Goal: Information Seeking & Learning: Learn about a topic

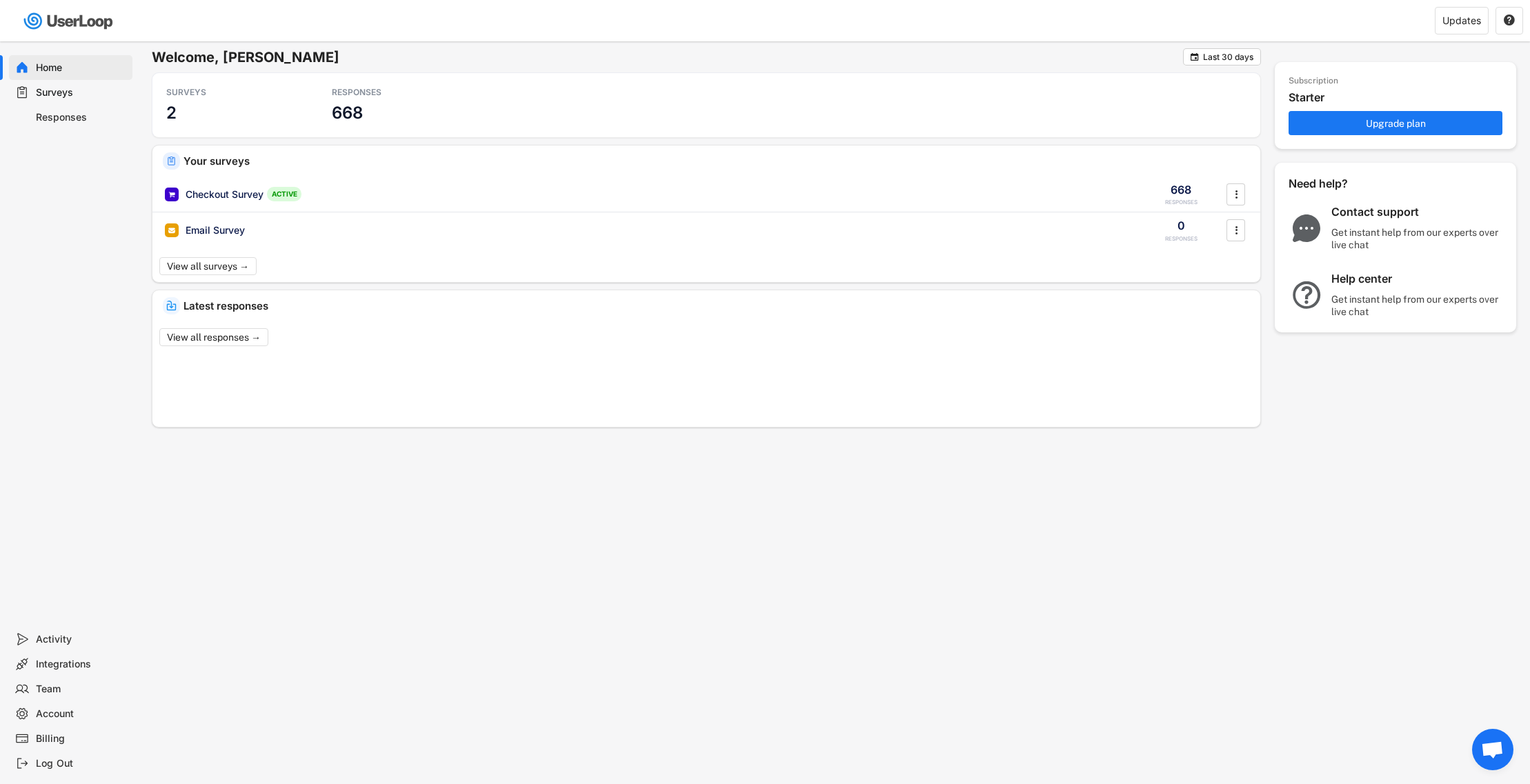
click at [71, 111] on div "Responses" at bounding box center [81, 117] width 91 height 13
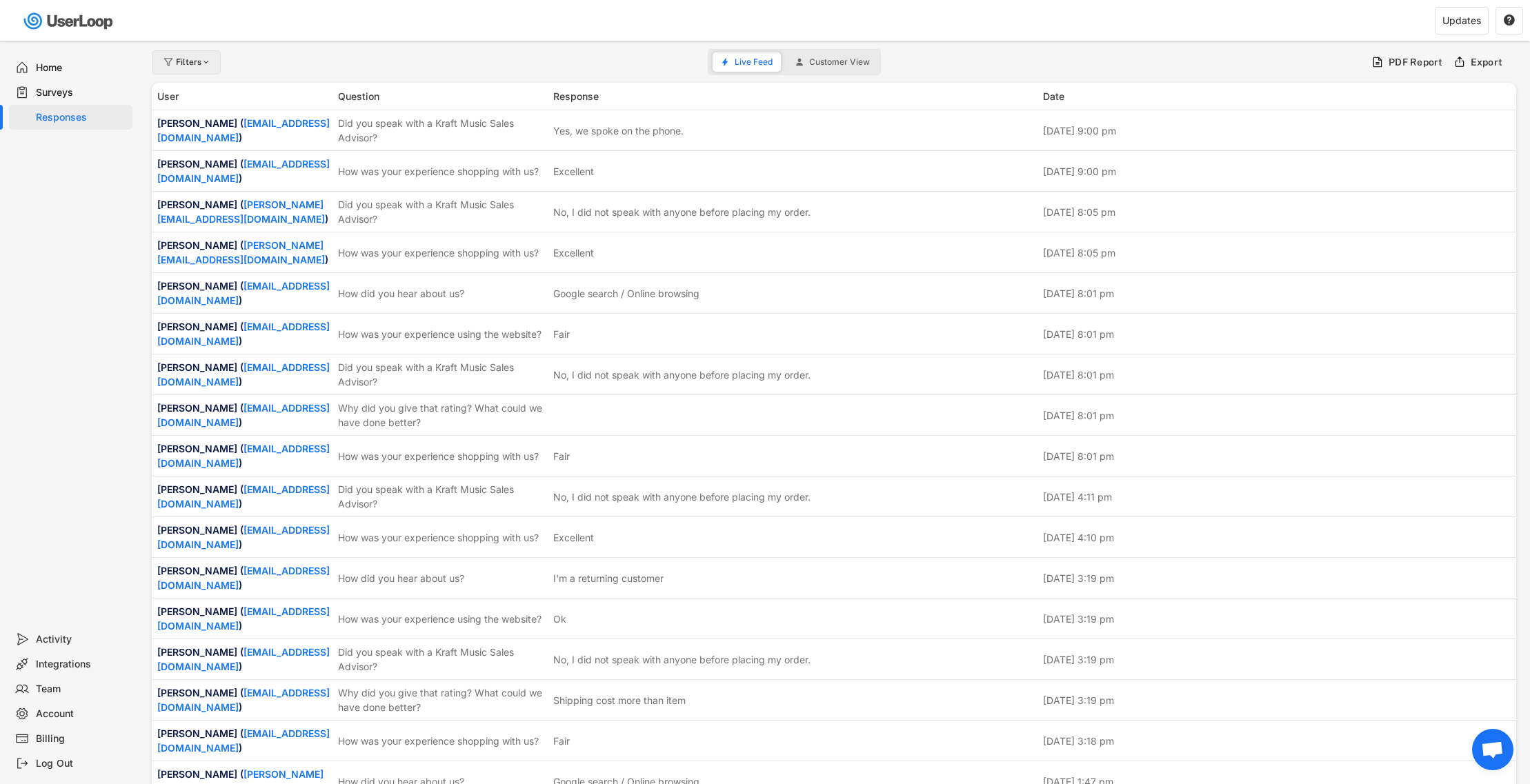
click at [185, 66] on div "Filters" at bounding box center [194, 62] width 36 height 9
select select
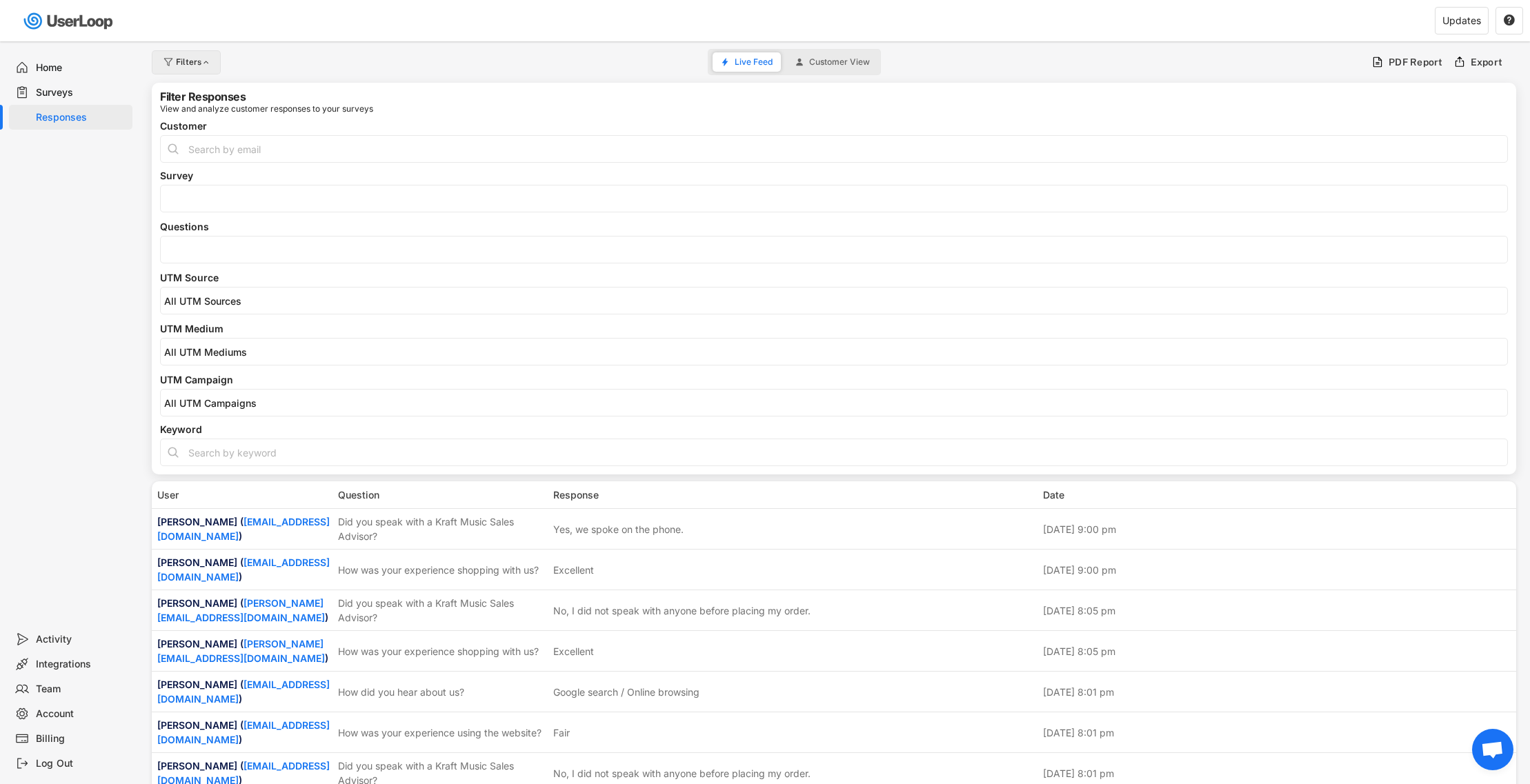
select select
click at [248, 249] on input "search" at bounding box center [837, 250] width 1346 height 12
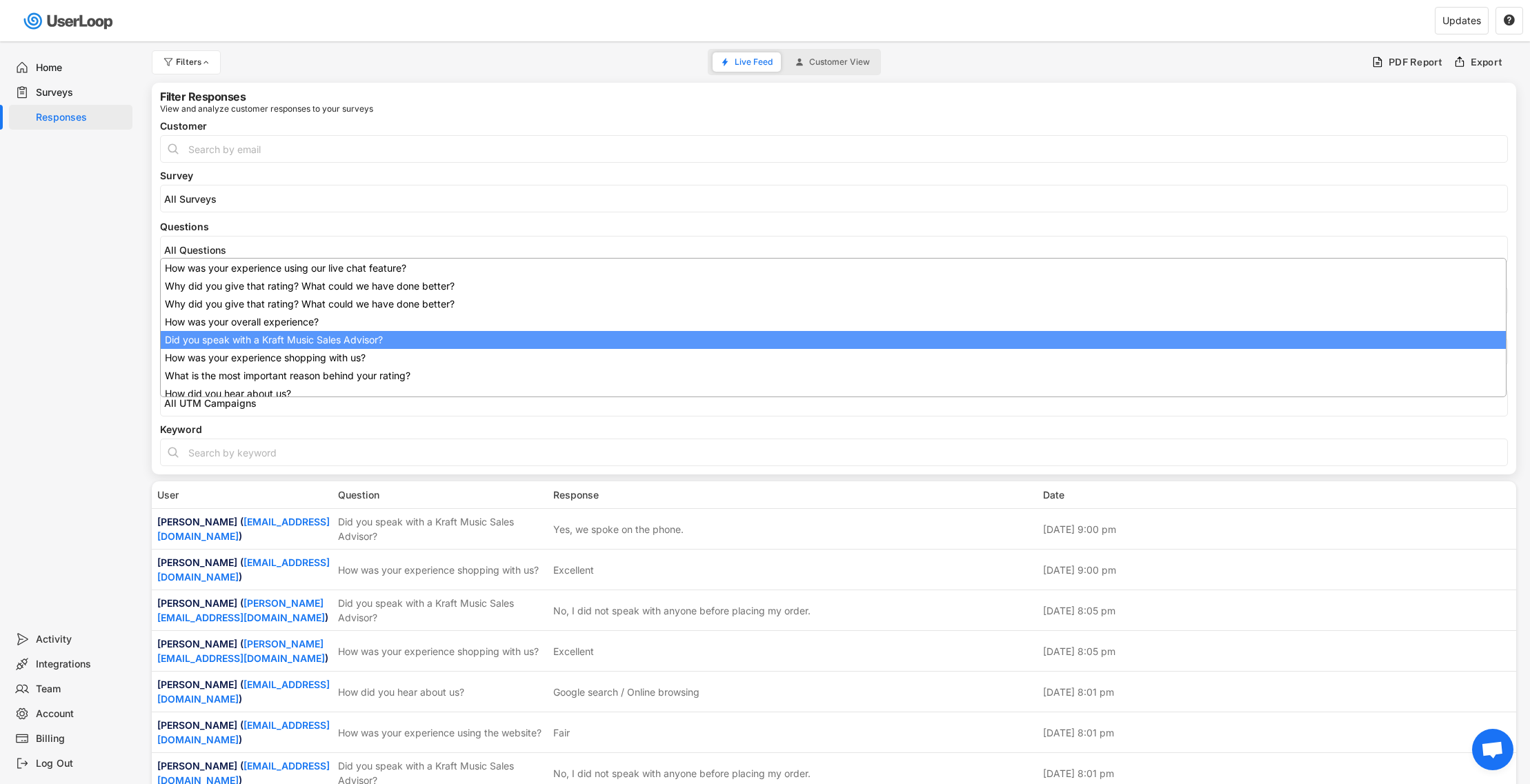
scroll to position [111, 0]
select select "1348695171700984260__LOOKUP__1707938263278x883333223412138000"
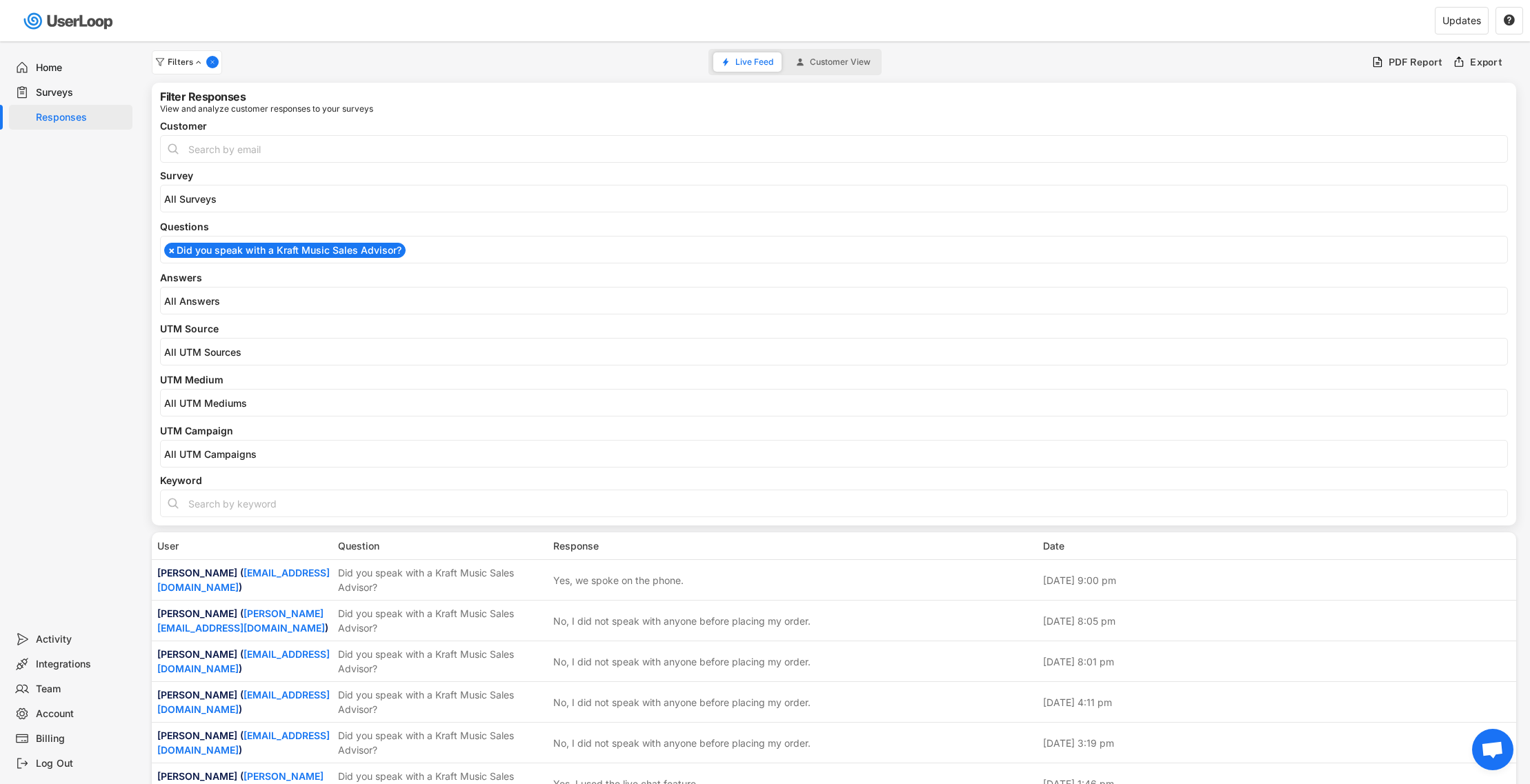
click at [253, 307] on span at bounding box center [834, 300] width 1346 height 18
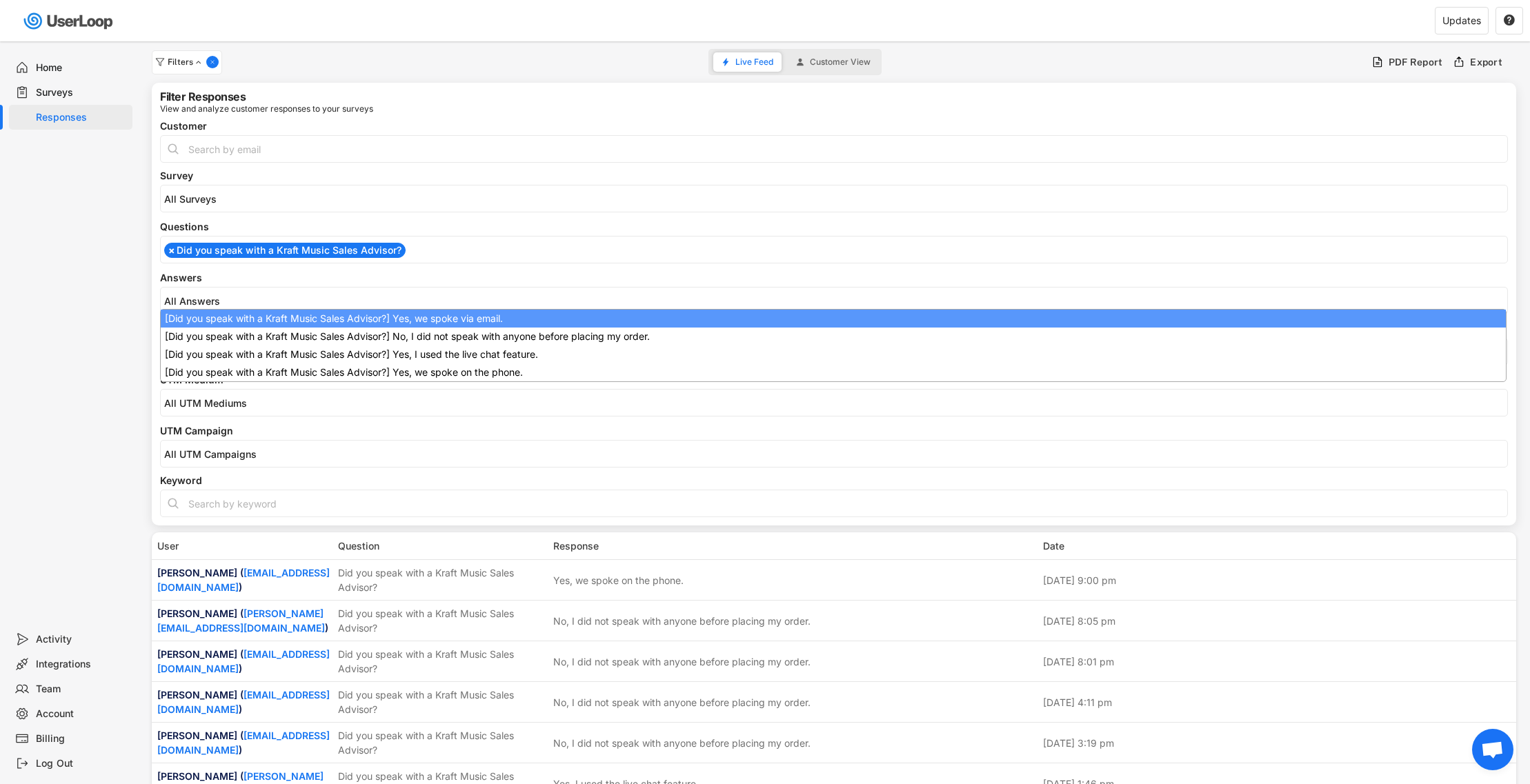
scroll to position [0, 0]
select select "1348695171700984260__LOOKUP__1709221089208x595556361812574200"
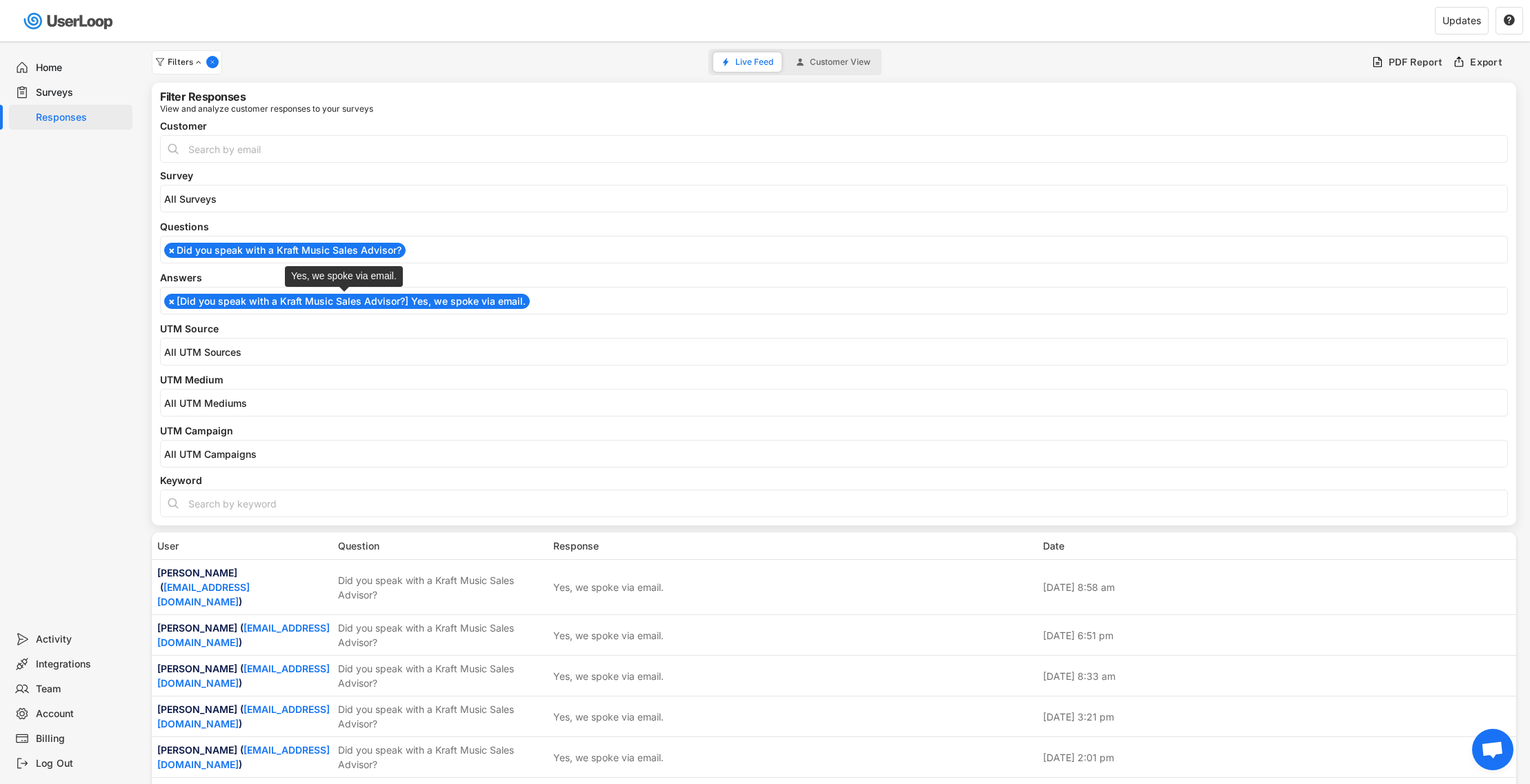
click at [263, 298] on li "× [Did you speak with a Kraft Music Sales Advisor?] Yes, we spoke via email." at bounding box center [347, 301] width 365 height 15
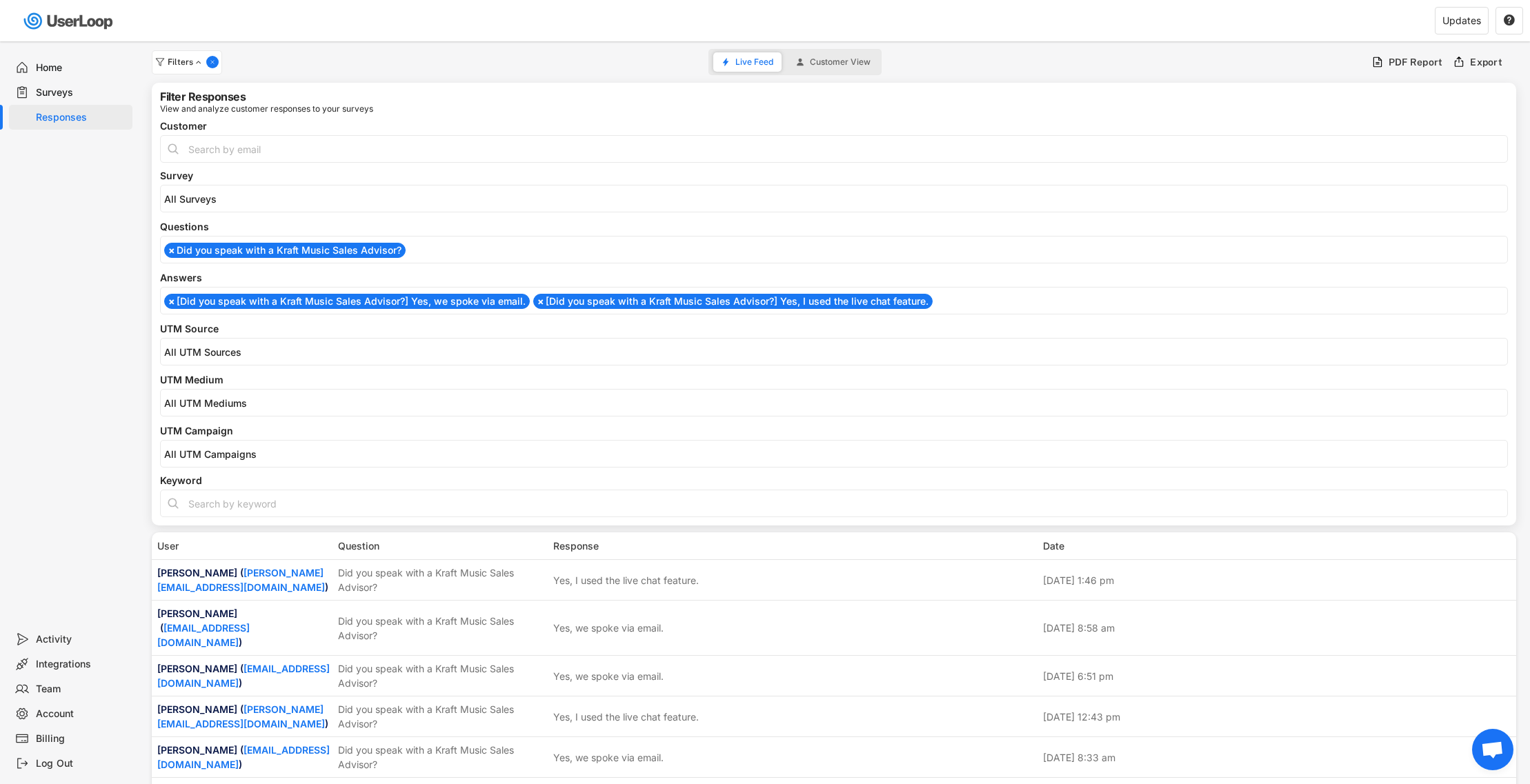
click at [275, 300] on li "× [Did you speak with a Kraft Music Sales Advisor?] Yes, we spoke via email." at bounding box center [347, 301] width 365 height 15
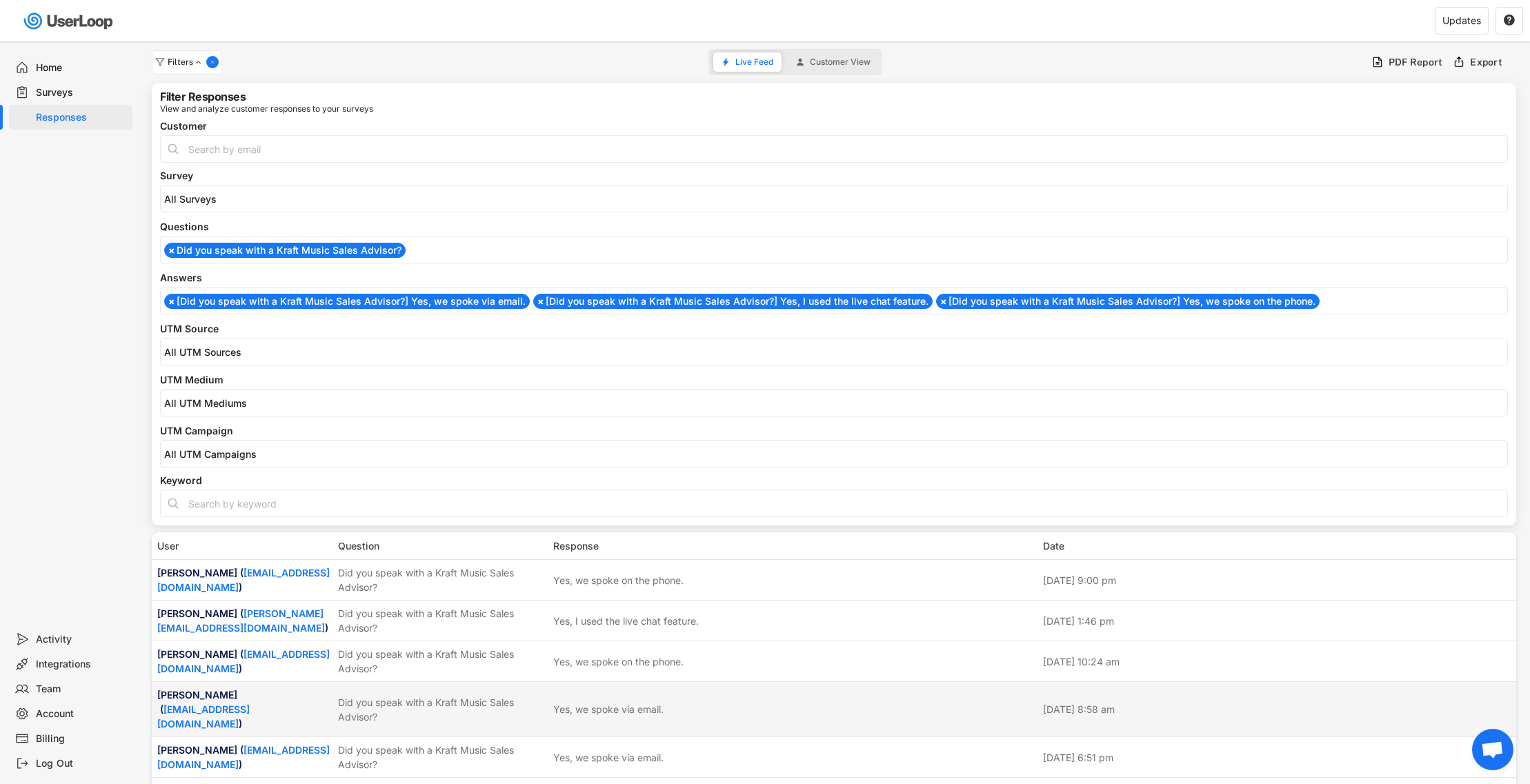
click at [473, 705] on div "Did you speak with a Kraft Music Sales Advisor?" at bounding box center [441, 710] width 207 height 29
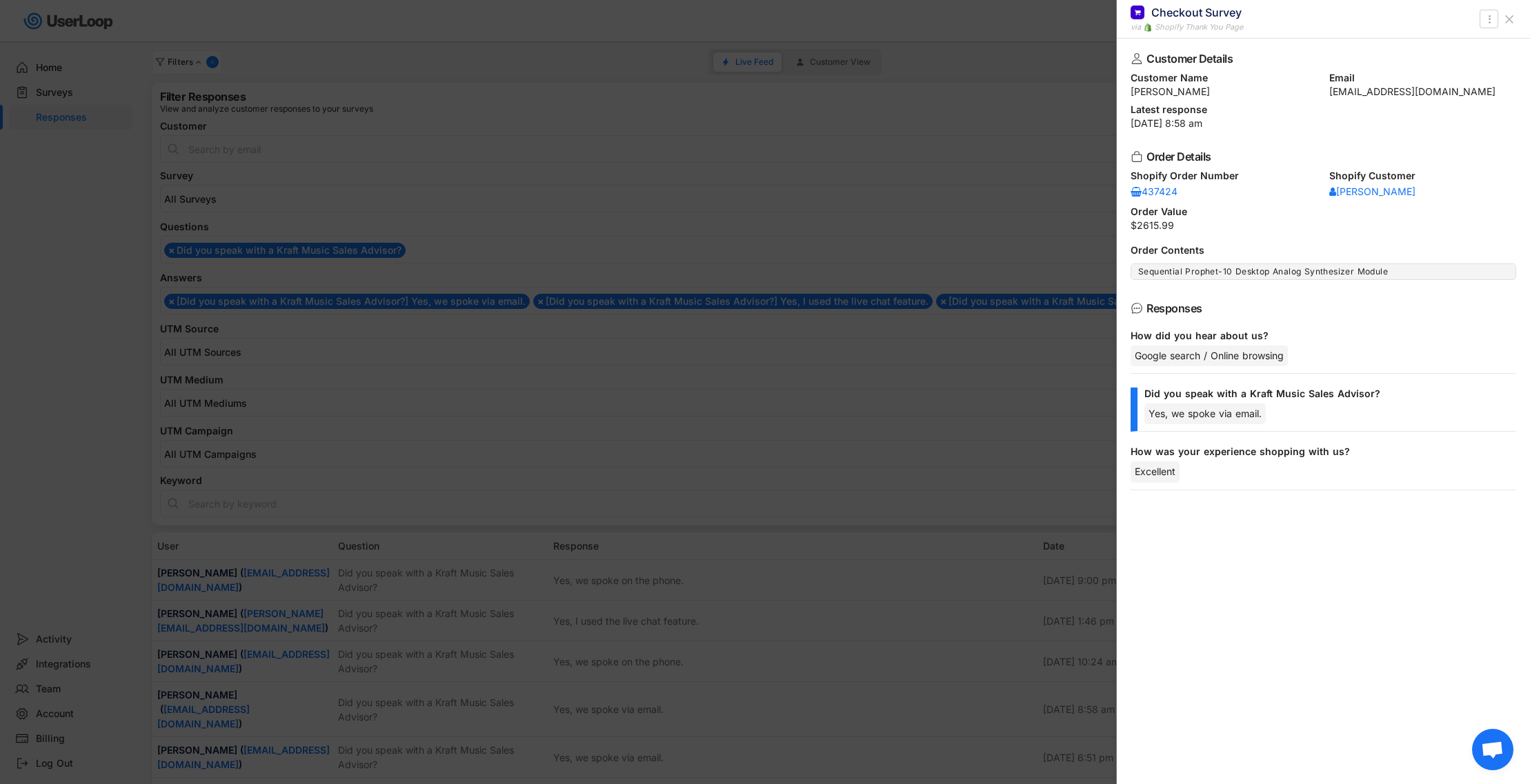
click at [473, 705] on div at bounding box center [765, 392] width 1530 height 784
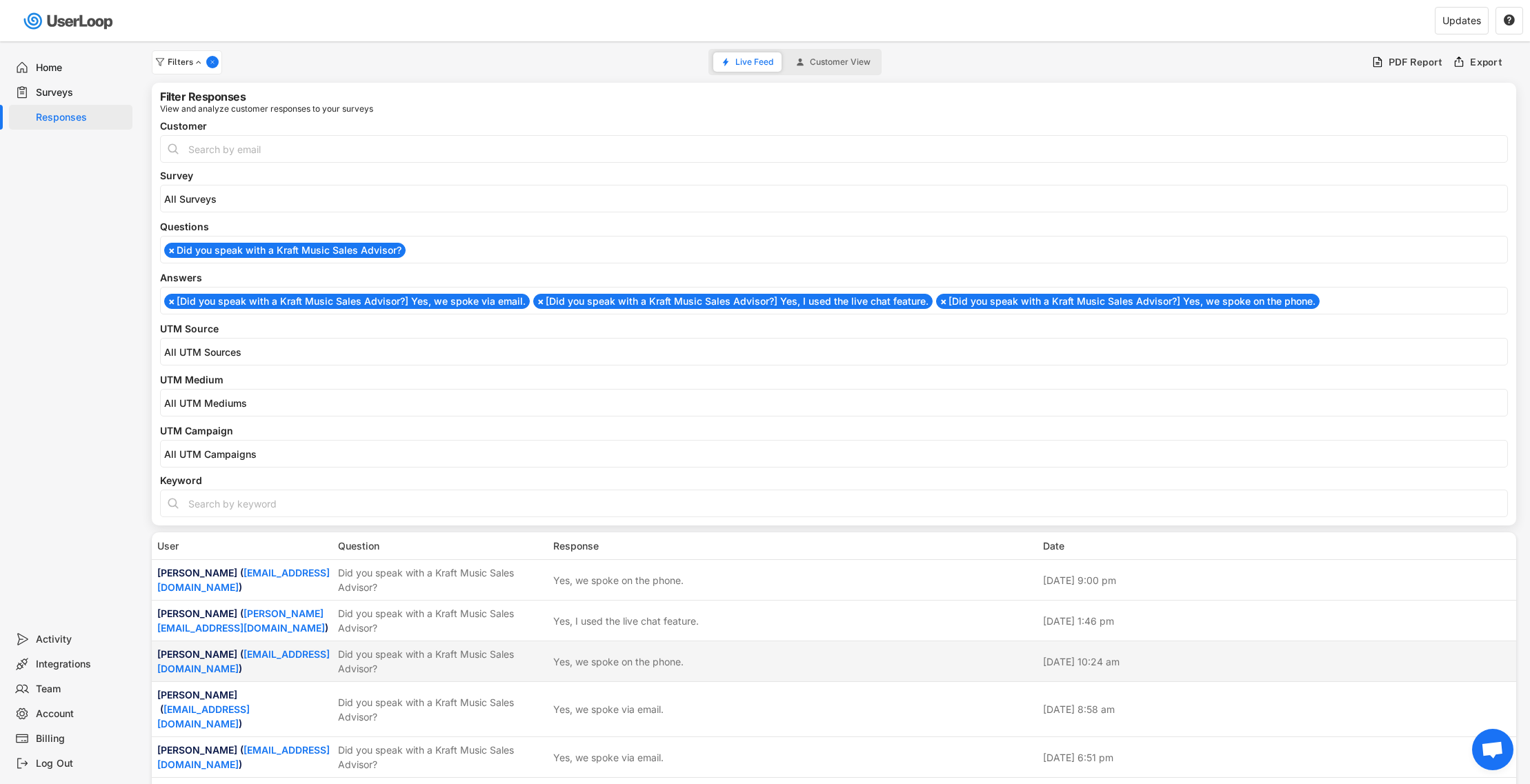
click at [472, 672] on div "Did you speak with a Kraft Music Sales Advisor?" at bounding box center [441, 661] width 207 height 29
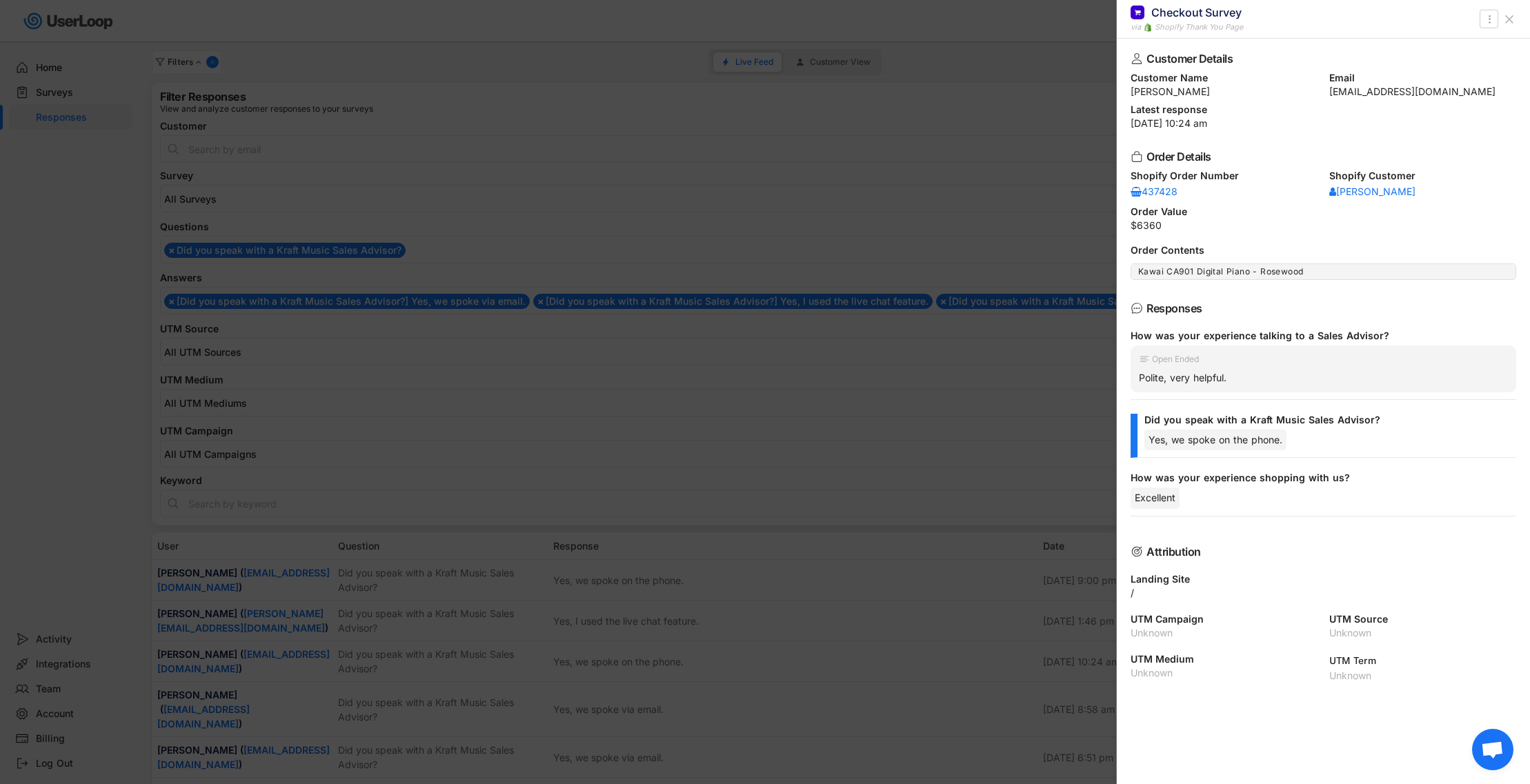
click at [476, 655] on div at bounding box center [765, 392] width 1530 height 784
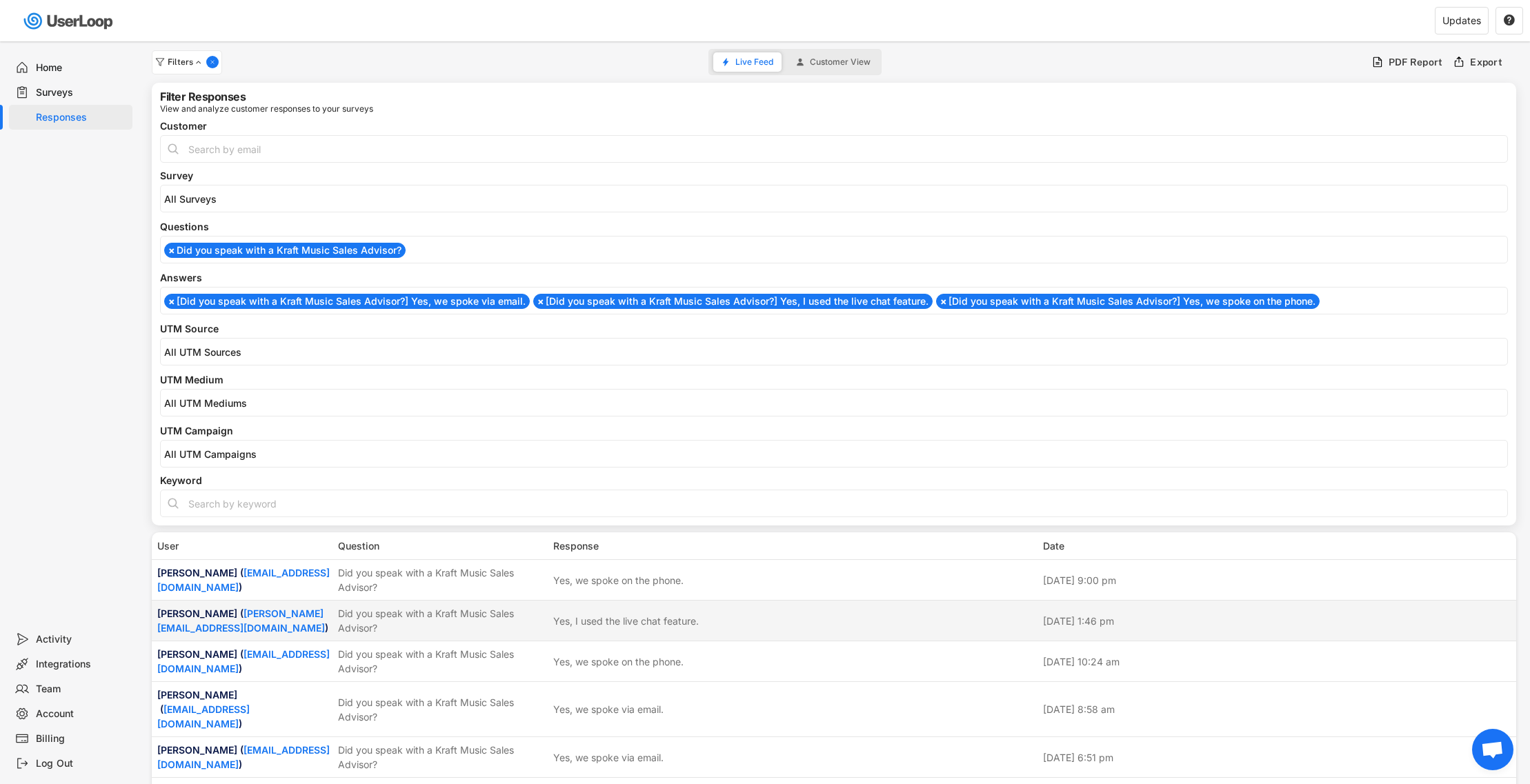
click at [475, 626] on div "Did you speak with a Kraft Music Sales Advisor?" at bounding box center [441, 621] width 207 height 29
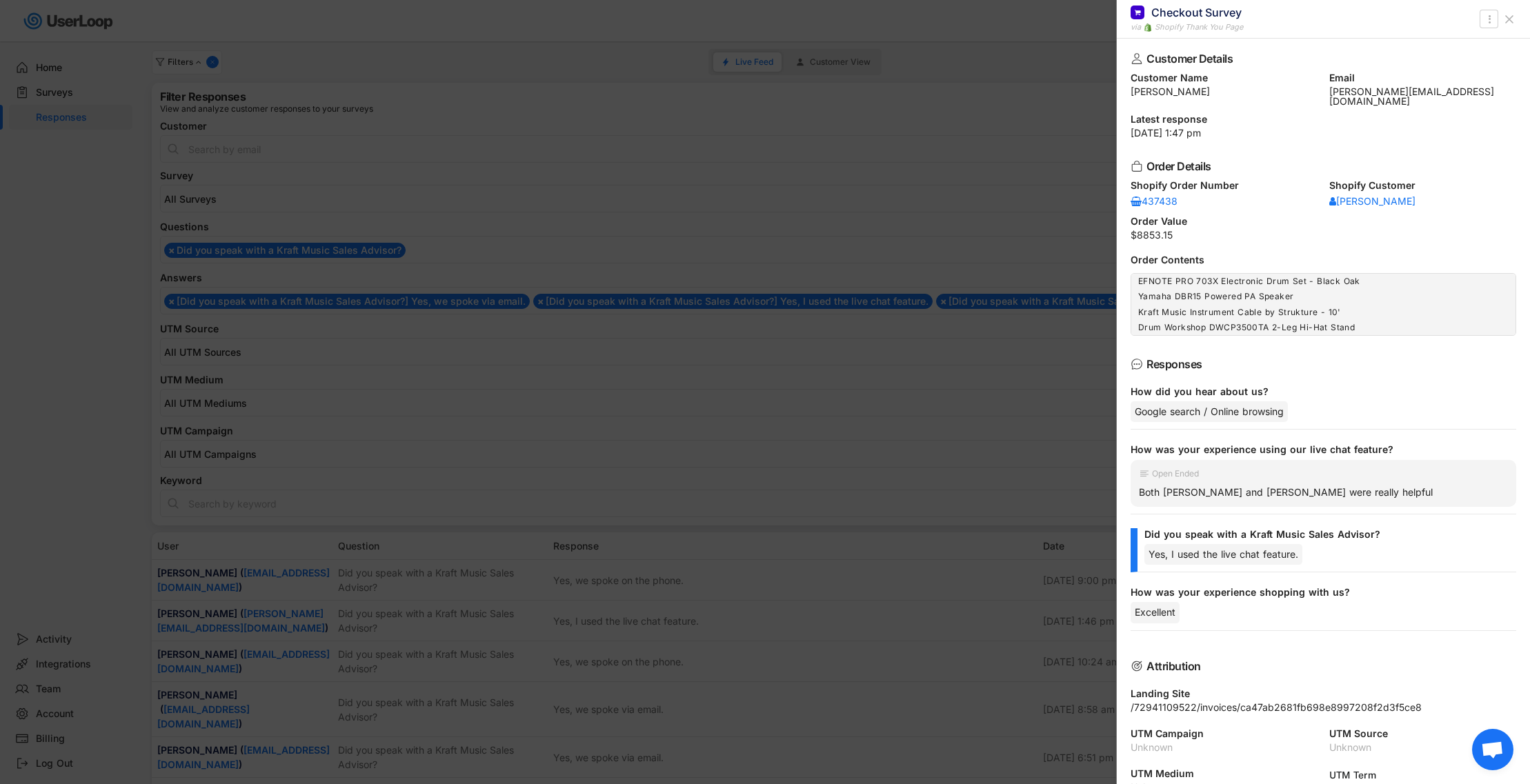
click at [474, 623] on div at bounding box center [765, 392] width 1530 height 784
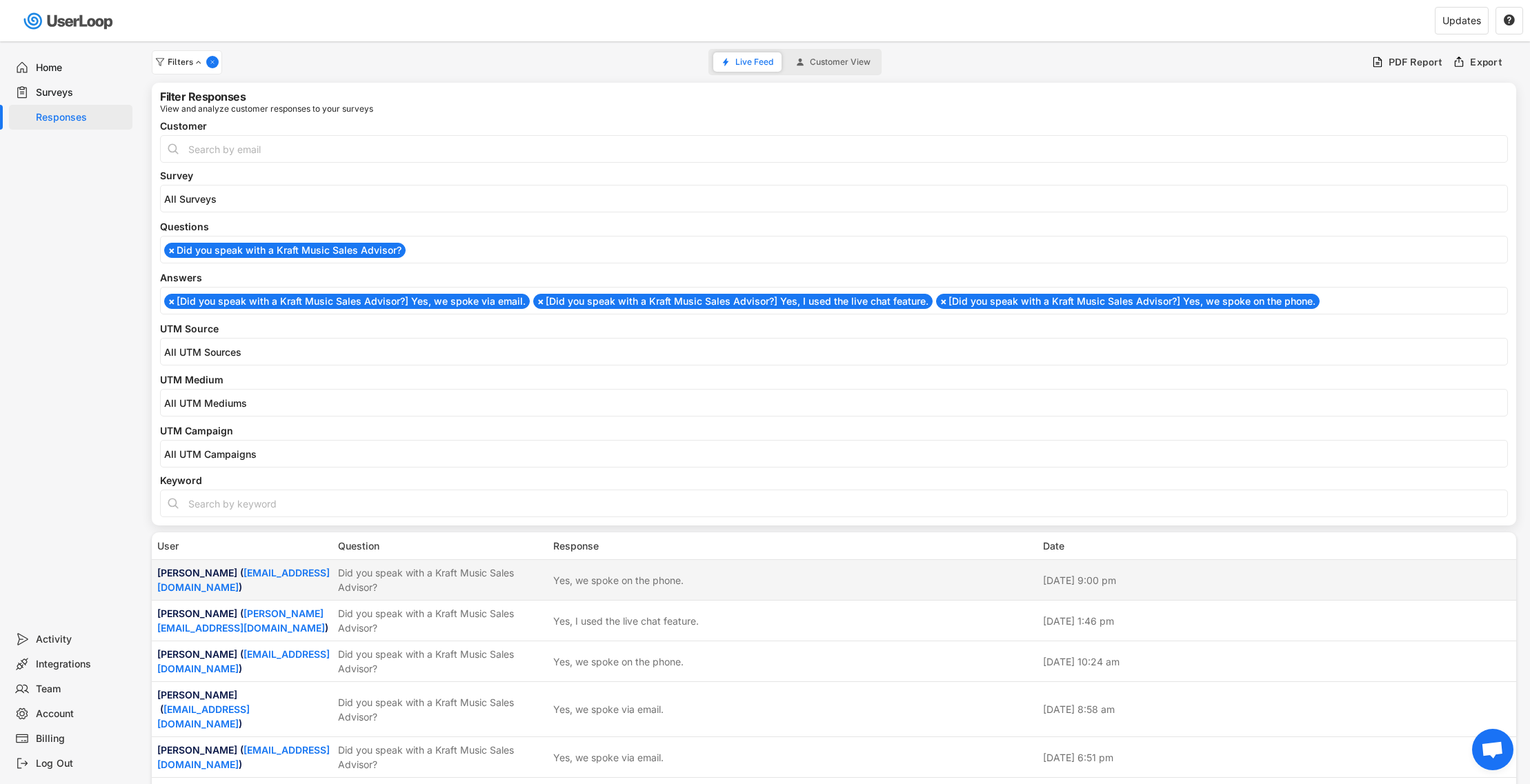
click at [498, 561] on div "[PERSON_NAME] ( [EMAIL_ADDRESS][DOMAIN_NAME] ) Did you speak with a Kraft Music…" at bounding box center [834, 580] width 1364 height 40
